Goal: Learn about a topic

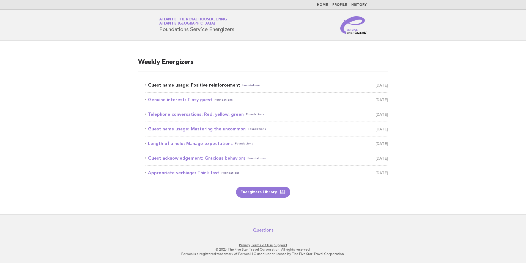
click at [208, 83] on link "Guest name usage: Positive reinforcement Foundations September 13" at bounding box center [266, 85] width 243 height 8
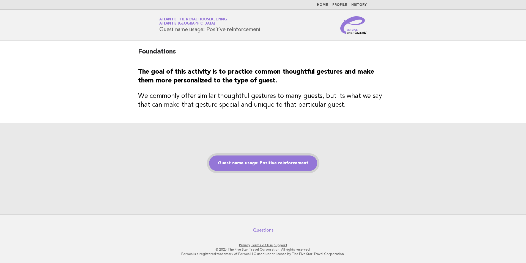
click at [255, 161] on link "Guest name usage: Positive reinforcement" at bounding box center [263, 162] width 108 height 15
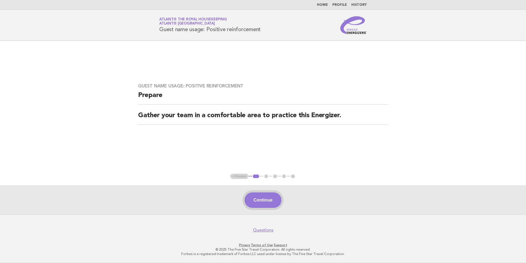
click at [265, 202] on button "Continue" at bounding box center [263, 199] width 37 height 15
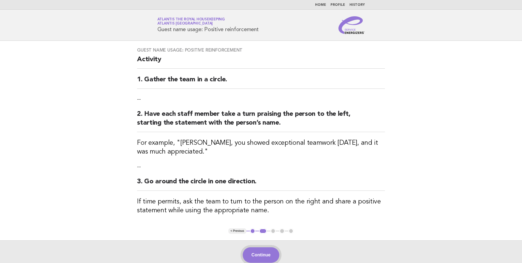
click at [265, 253] on button "Continue" at bounding box center [261, 254] width 37 height 15
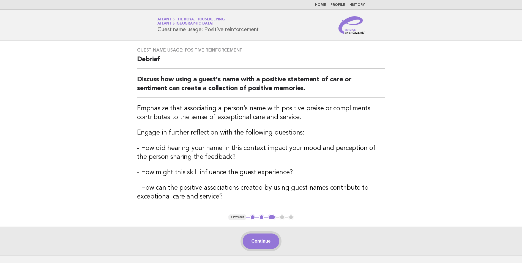
click at [267, 241] on button "Continue" at bounding box center [261, 240] width 37 height 15
